Goal: Find specific page/section: Find specific page/section

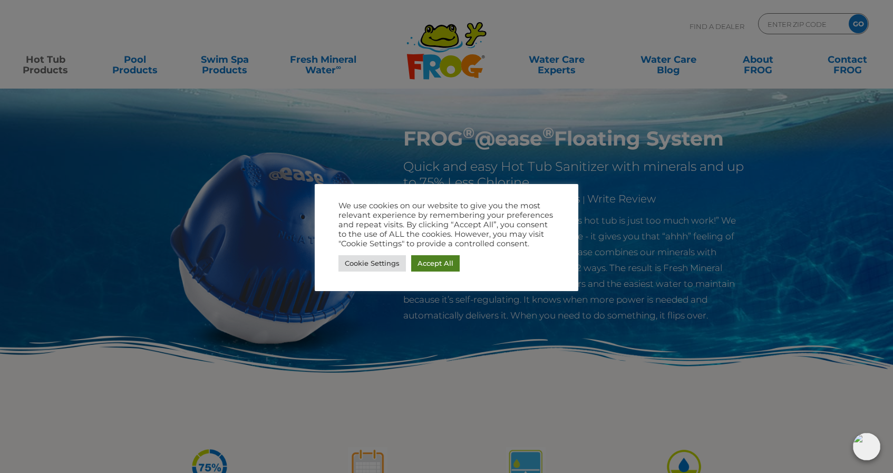
click at [420, 270] on link "Accept All" at bounding box center [435, 263] width 48 height 16
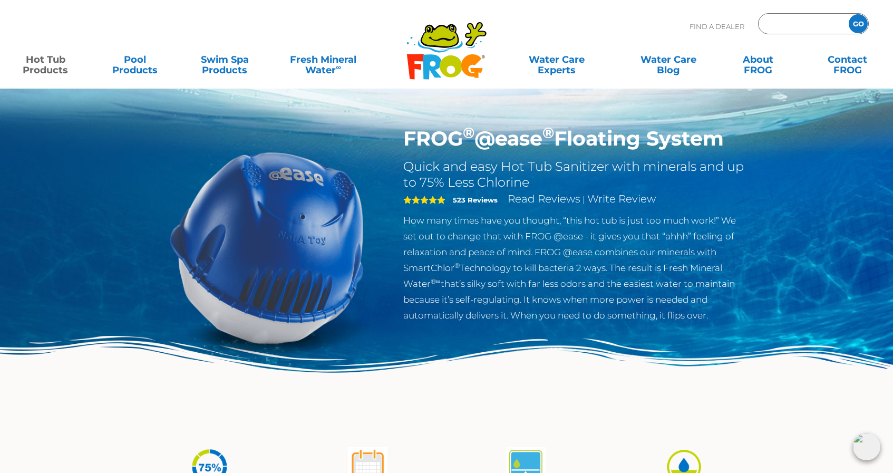
click at [796, 21] on input "Zip Code Form" at bounding box center [801, 23] width 71 height 15
type input "03054"
click at [849, 14] on input "GO" at bounding box center [858, 23] width 19 height 19
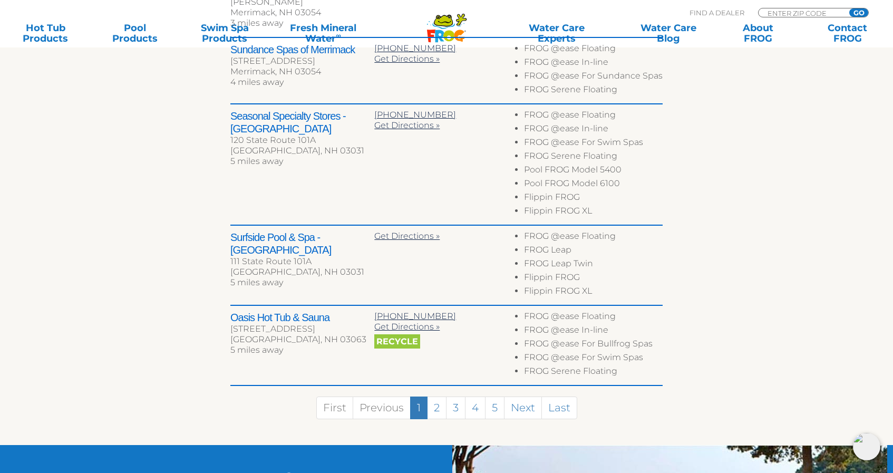
scroll to position [608, 0]
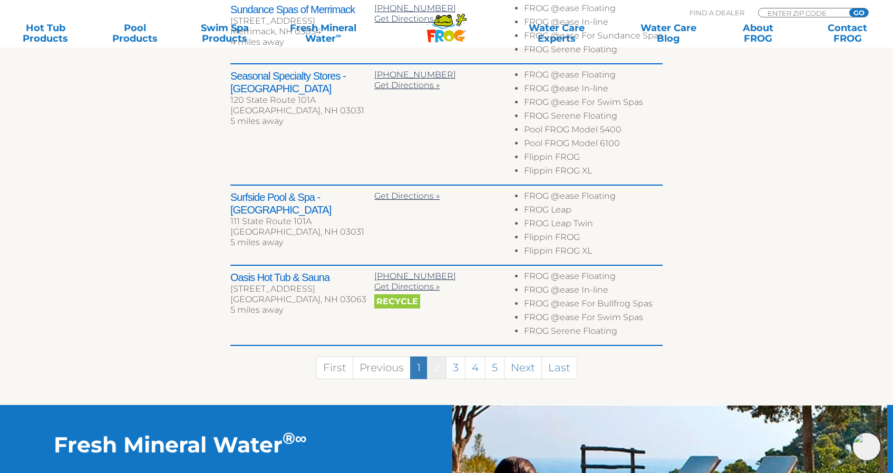
click at [441, 356] on link "2" at bounding box center [437, 367] width 20 height 23
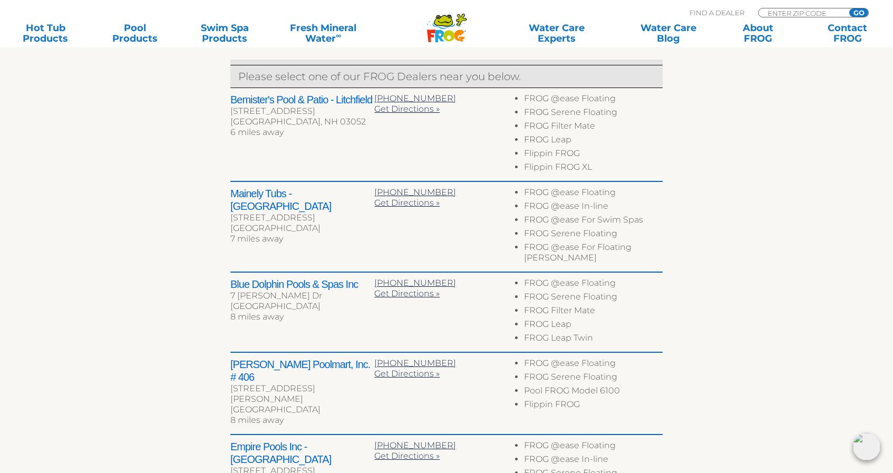
scroll to position [424, 0]
